Goal: Task Accomplishment & Management: Manage account settings

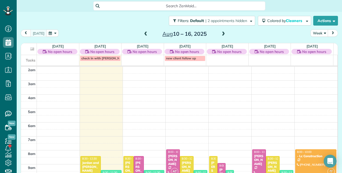
scroll to position [69, 0]
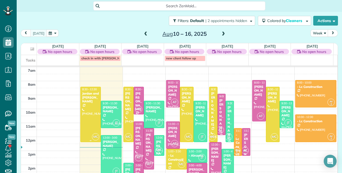
click at [92, 109] on div at bounding box center [91, 114] width 20 height 55
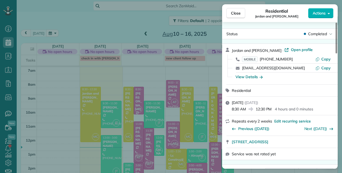
click at [329, 13] on icon "button" at bounding box center [329, 13] width 2 height 1
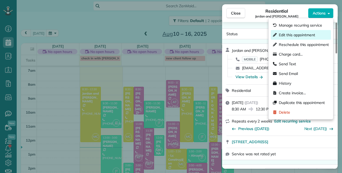
click at [287, 32] on span "Edit this appointment" at bounding box center [297, 34] width 36 height 5
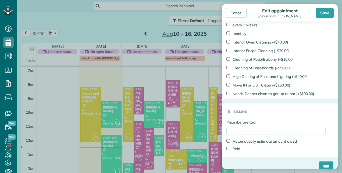
scroll to position [394, 0]
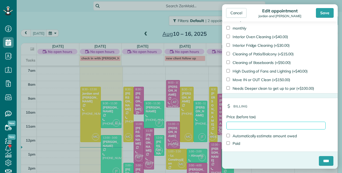
click at [234, 122] on input "Price (before tax)" at bounding box center [276, 126] width 99 height 8
type input "******"
click at [234, 144] on label "Paid" at bounding box center [234, 143] width 14 height 5
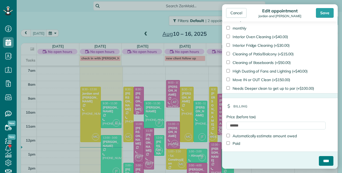
click at [320, 161] on input "****" at bounding box center [326, 161] width 15 height 10
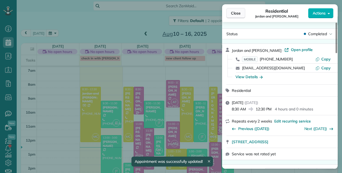
click at [234, 15] on span "Close" at bounding box center [236, 12] width 10 height 5
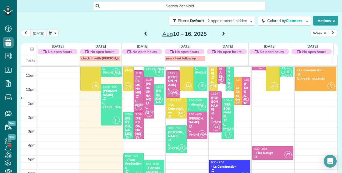
scroll to position [67, 0]
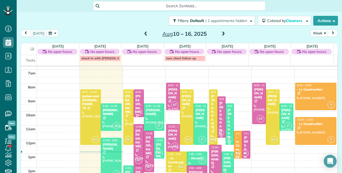
click at [143, 34] on span at bounding box center [146, 34] width 6 height 5
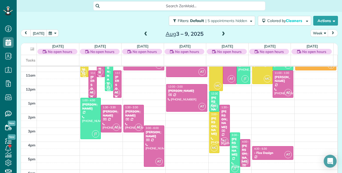
scroll to position [121, 0]
click at [211, 130] on div "[PERSON_NAME]" at bounding box center [214, 126] width 7 height 19
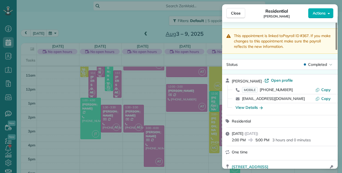
click at [331, 13] on button "Actions" at bounding box center [320, 13] width 25 height 10
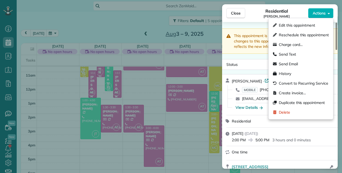
click at [252, 60] on div "Status Completed" at bounding box center [280, 64] width 116 height 11
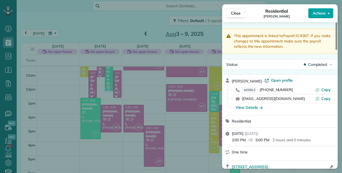
click at [328, 12] on icon "button" at bounding box center [329, 13] width 2 height 4
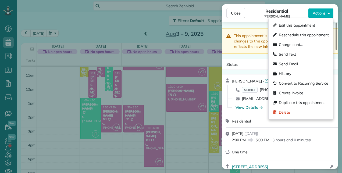
click at [254, 60] on div "Status Completed" at bounding box center [280, 64] width 116 height 11
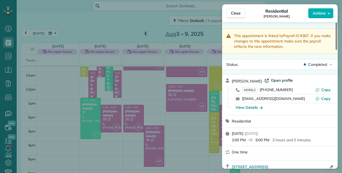
click at [284, 80] on span "Open profile" at bounding box center [282, 80] width 22 height 5
